Goal: Obtain resource: Obtain resource

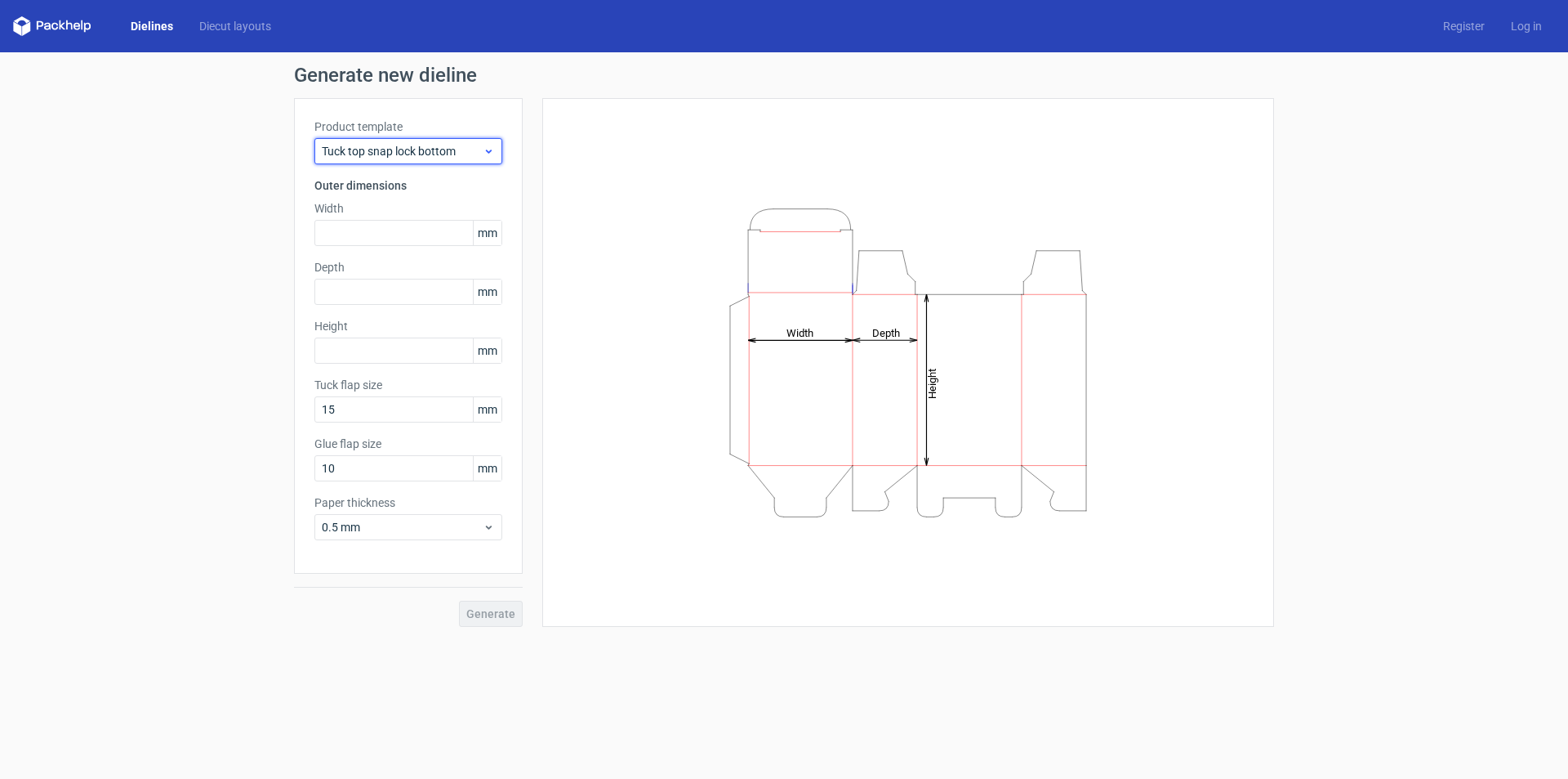
click at [484, 146] on div "Tuck top snap lock bottom" at bounding box center [408, 151] width 188 height 26
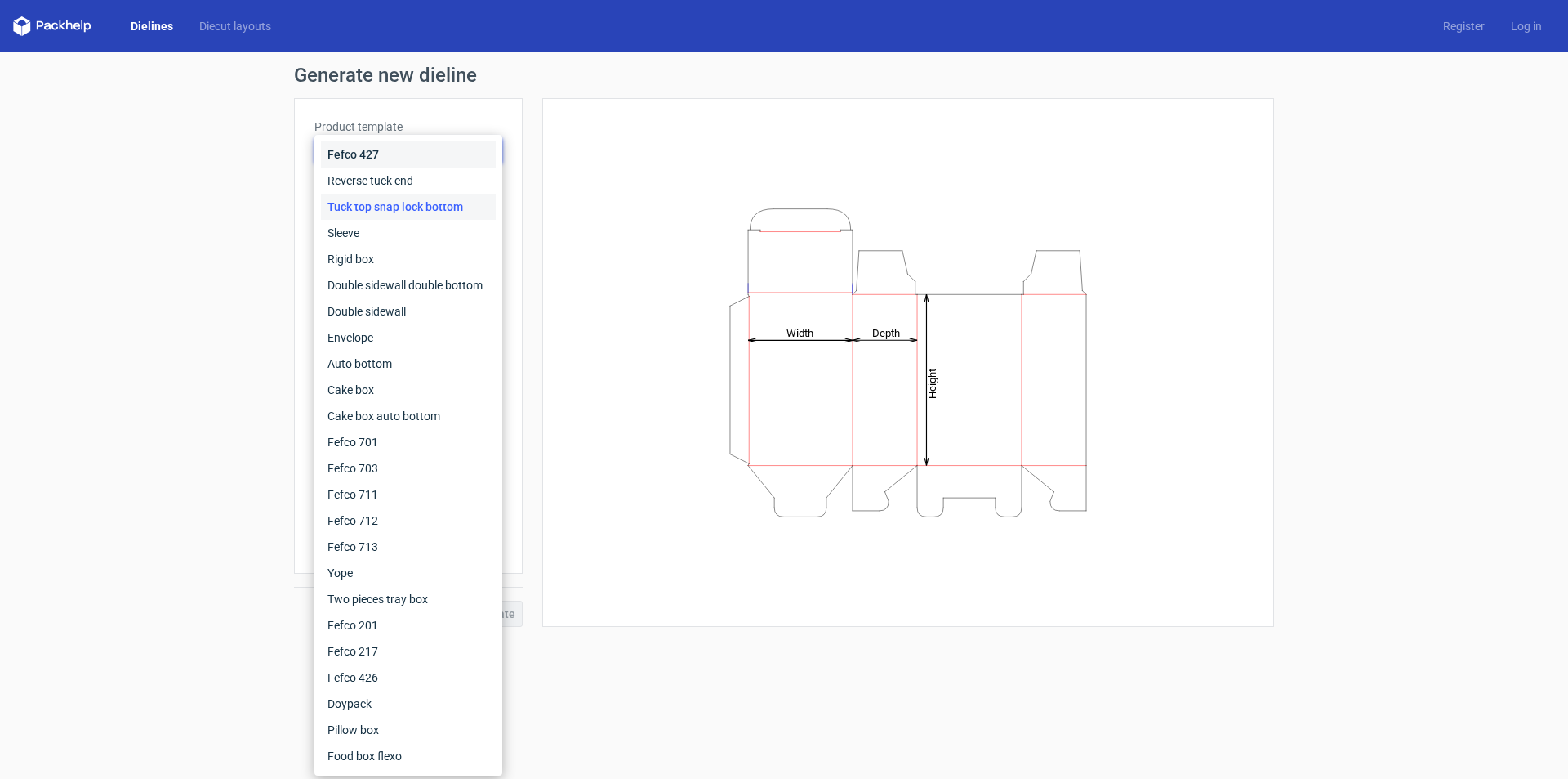
click at [484, 146] on div "Fefco 427" at bounding box center [408, 154] width 175 height 26
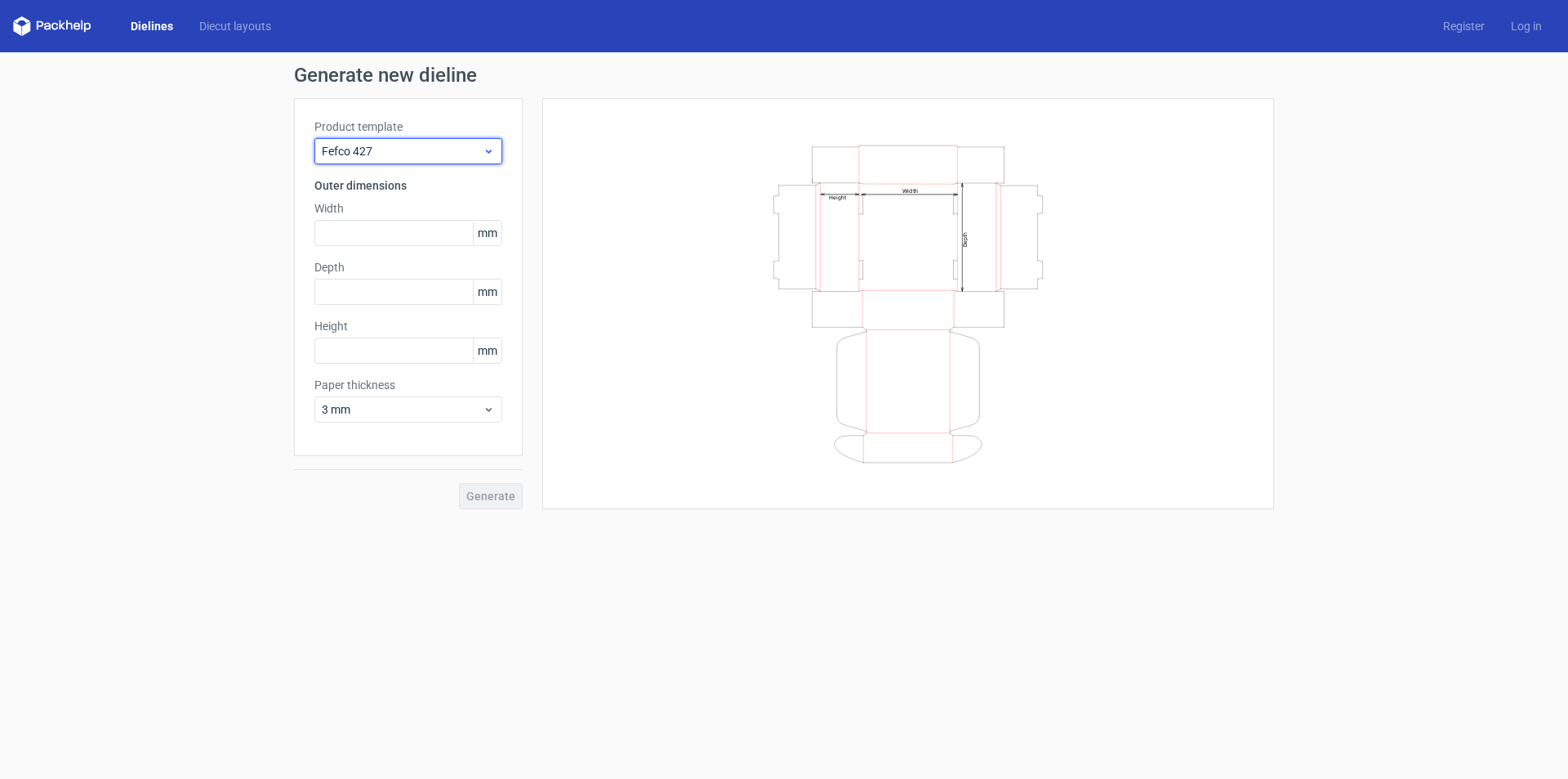
click at [398, 150] on span "Fefco 427" at bounding box center [402, 151] width 161 height 17
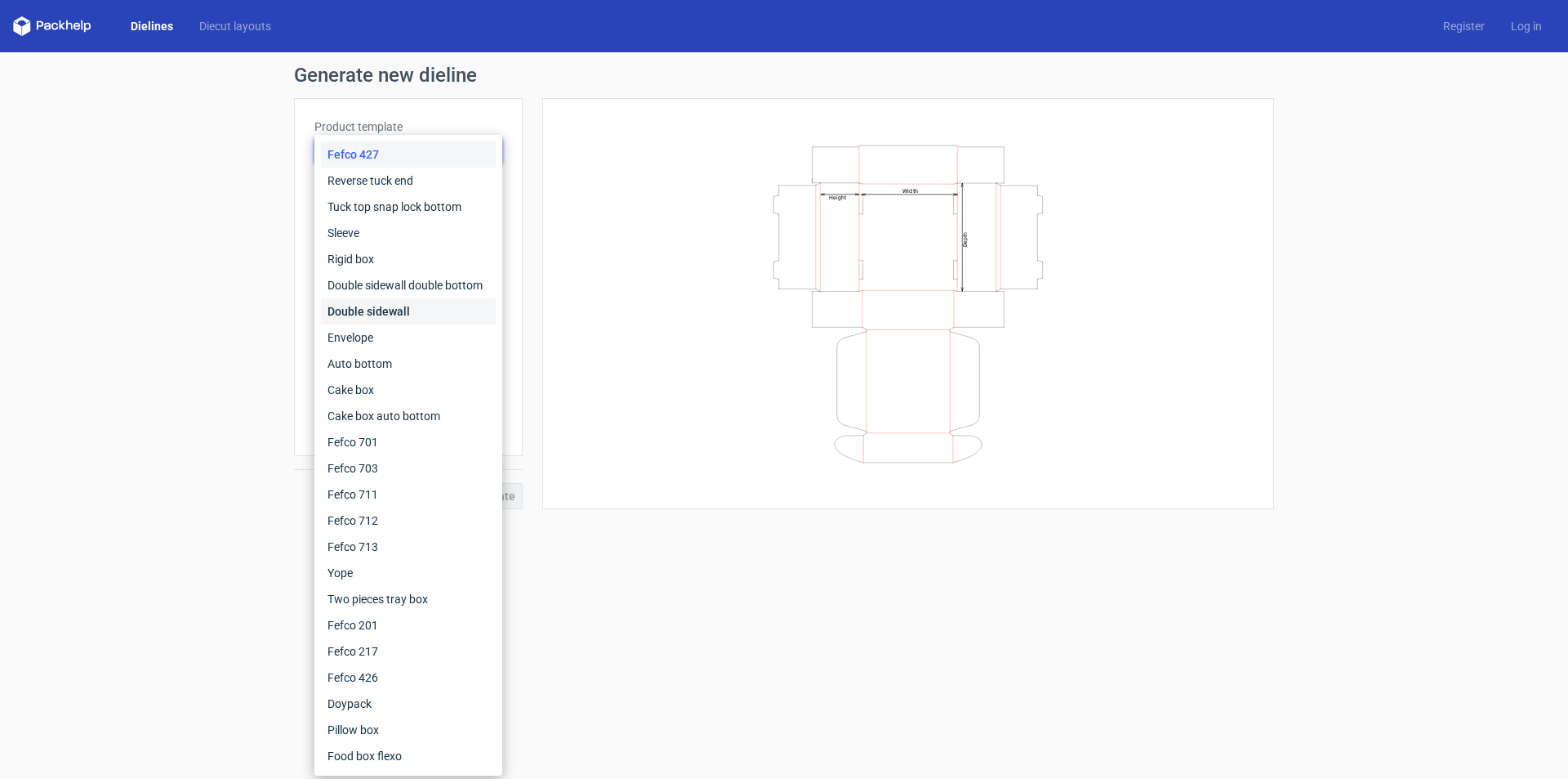
click at [388, 303] on div "Double sidewall" at bounding box center [408, 311] width 175 height 26
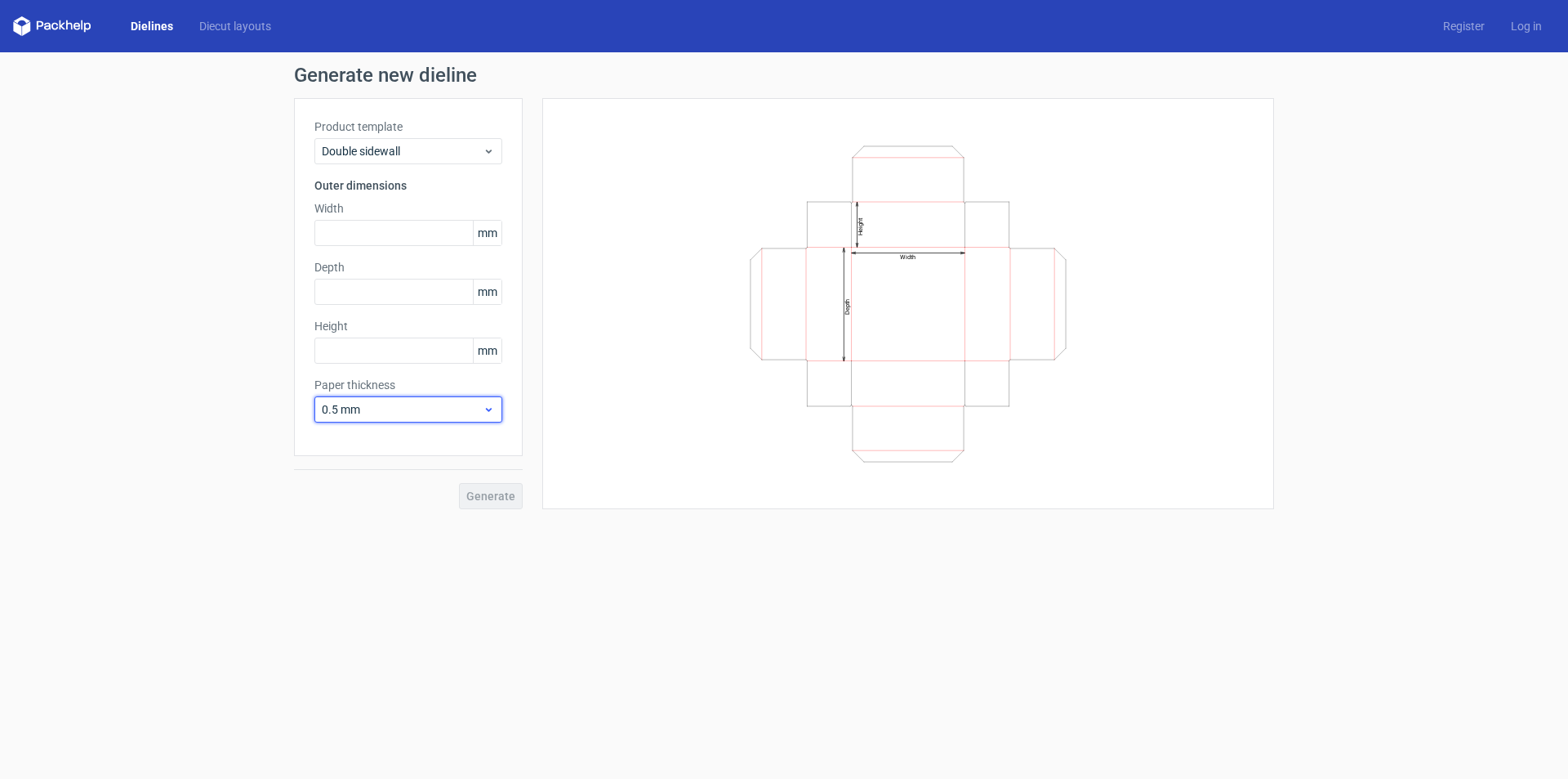
click at [390, 410] on span "0.5 mm" at bounding box center [402, 409] width 161 height 17
click at [391, 409] on span "0.5 mm" at bounding box center [402, 409] width 161 height 17
